Goal: Navigation & Orientation: Find specific page/section

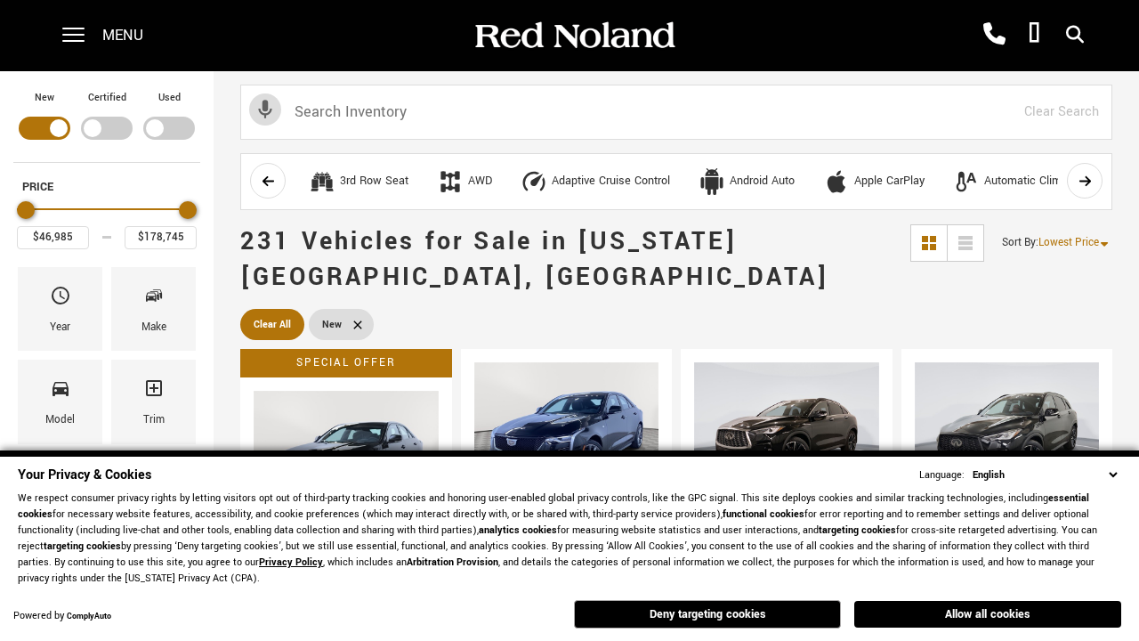
scroll to position [616, 0]
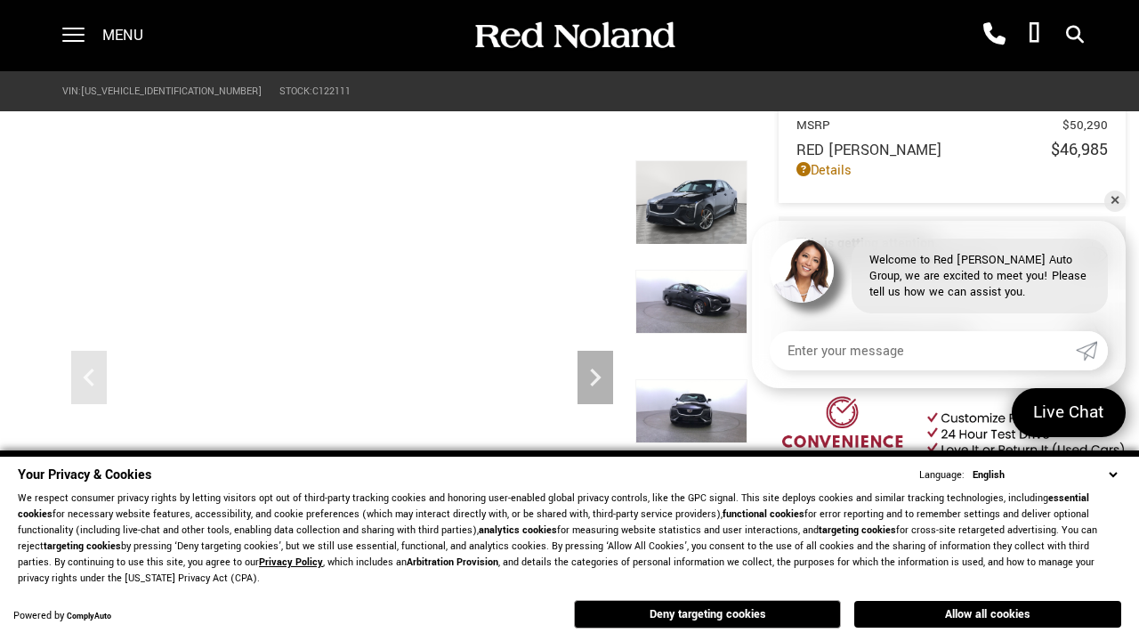
scroll to position [829, 0]
